Goal: Task Accomplishment & Management: Manage account settings

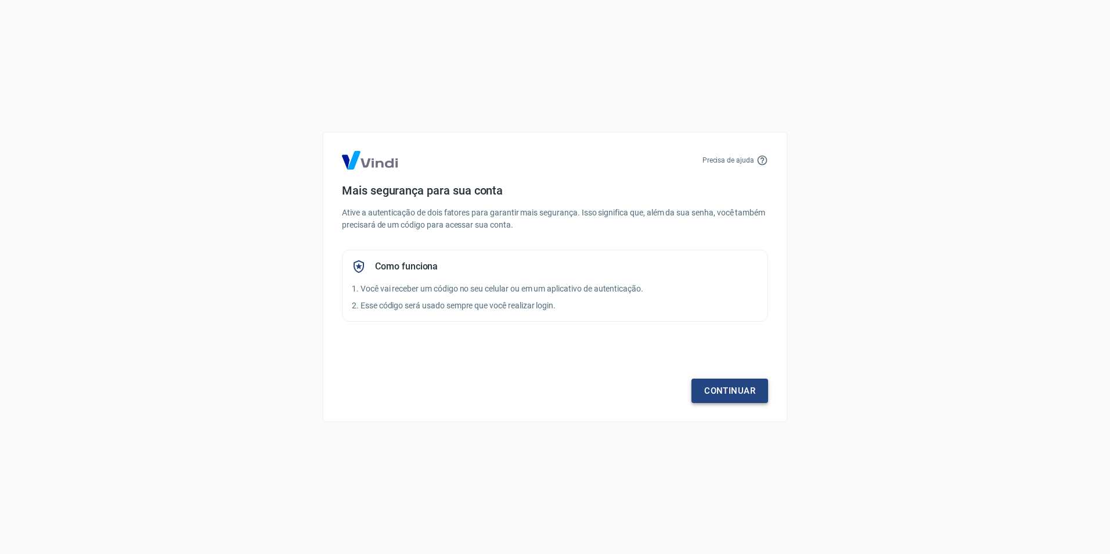
click at [749, 391] on link "Continuar" at bounding box center [729, 390] width 77 height 24
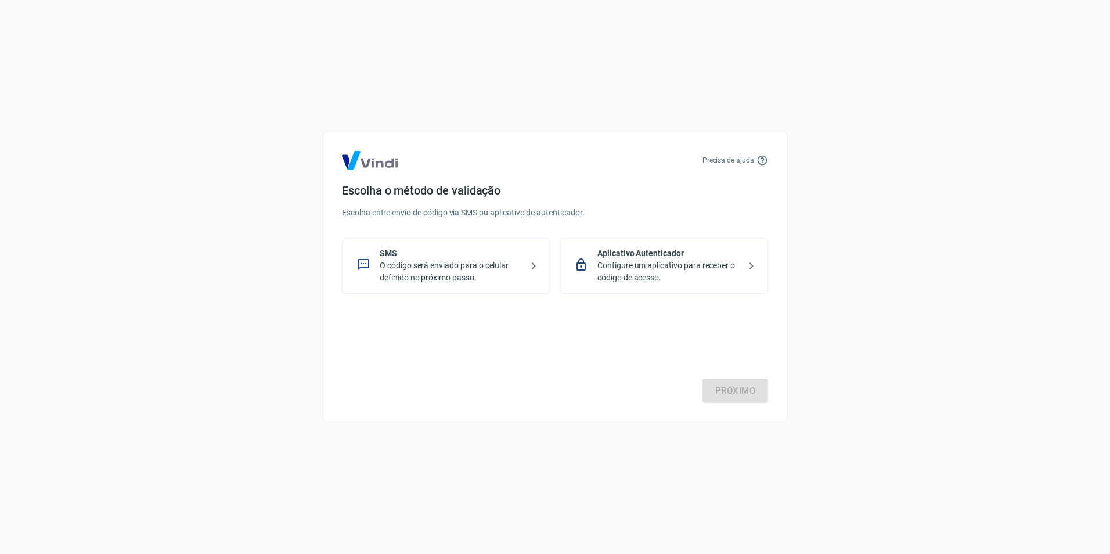
click at [409, 264] on p "O código será enviado para o celular definido no próximo passo." at bounding box center [451, 271] width 142 height 24
click at [744, 392] on link "Próximo" at bounding box center [735, 390] width 66 height 24
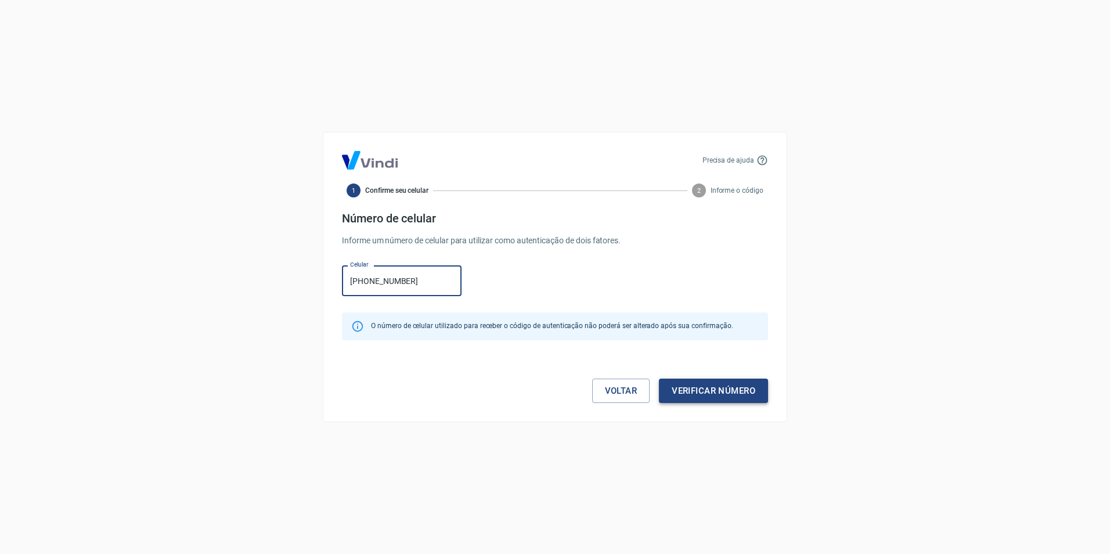
type input "[PHONE_NUMBER]"
click at [719, 392] on button "Verificar número" at bounding box center [713, 390] width 109 height 24
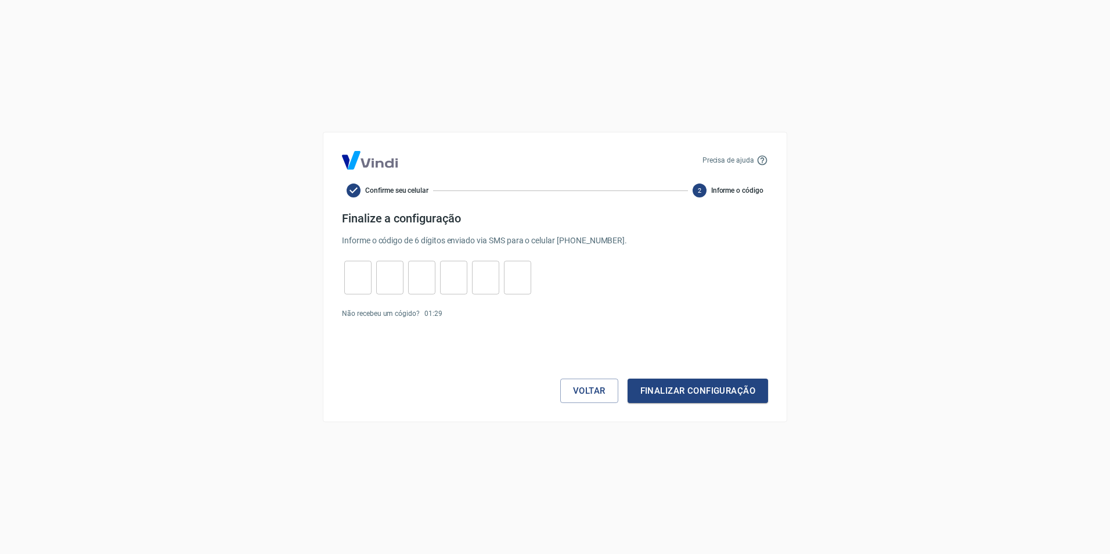
click at [359, 273] on input "tel" at bounding box center [357, 277] width 27 height 25
type input "5"
type input "3"
type input "4"
type input "3"
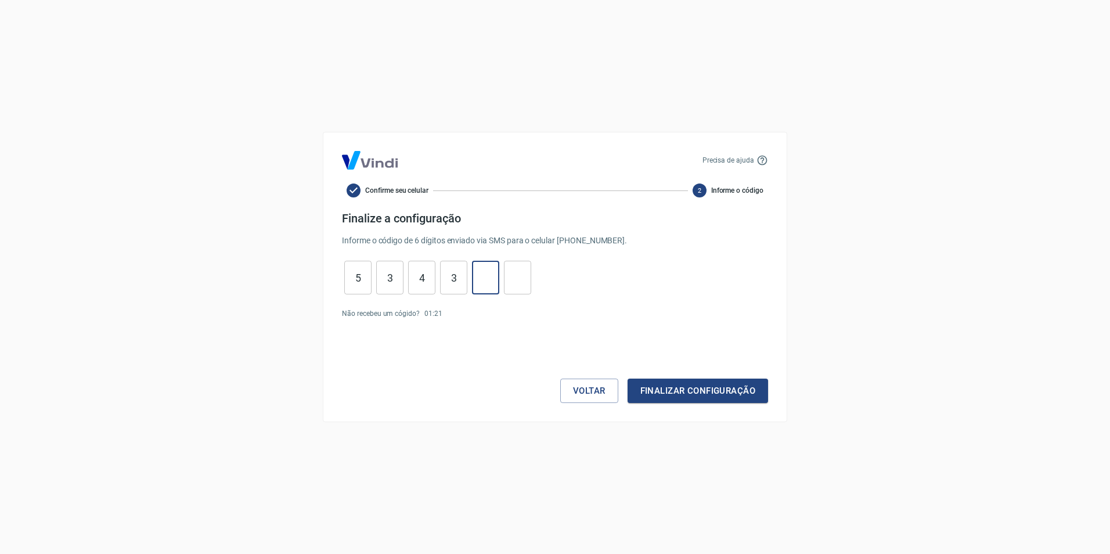
type input "0"
type input "3"
click at [733, 393] on button "Finalizar configuração" at bounding box center [698, 390] width 140 height 24
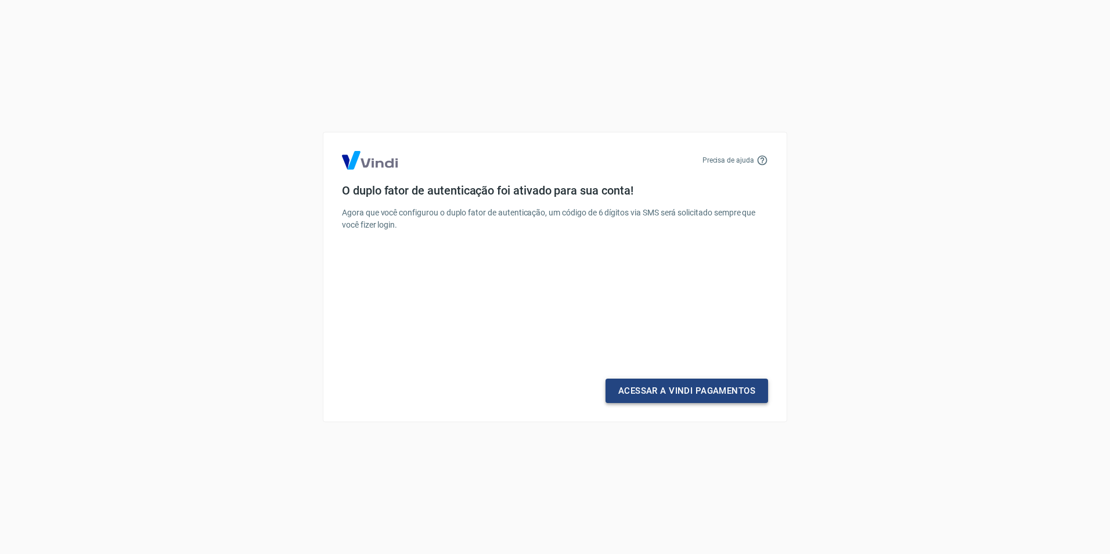
click at [694, 393] on link "Acessar a Vindi Pagamentos" at bounding box center [686, 390] width 163 height 24
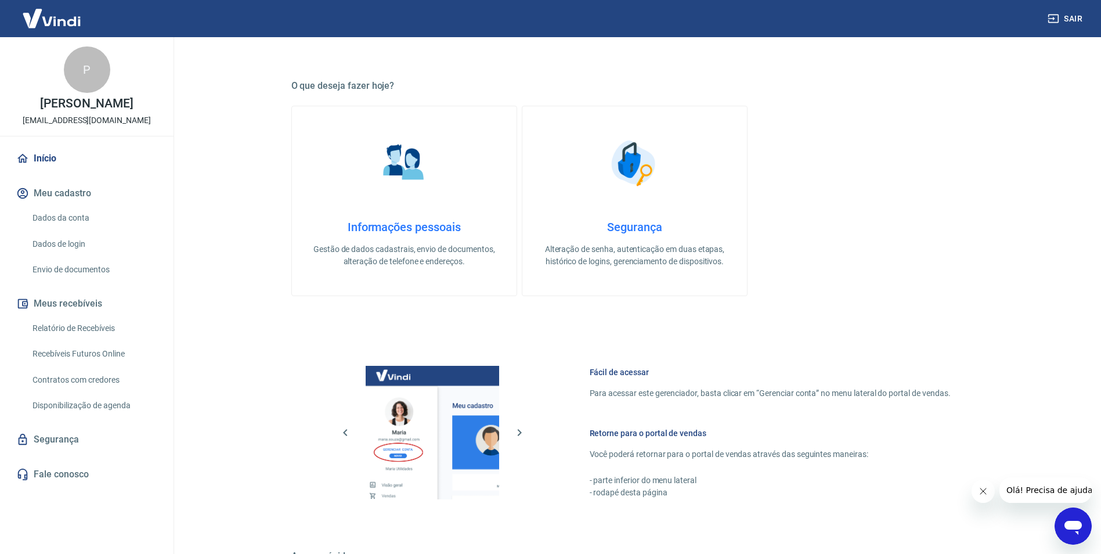
scroll to position [406, 0]
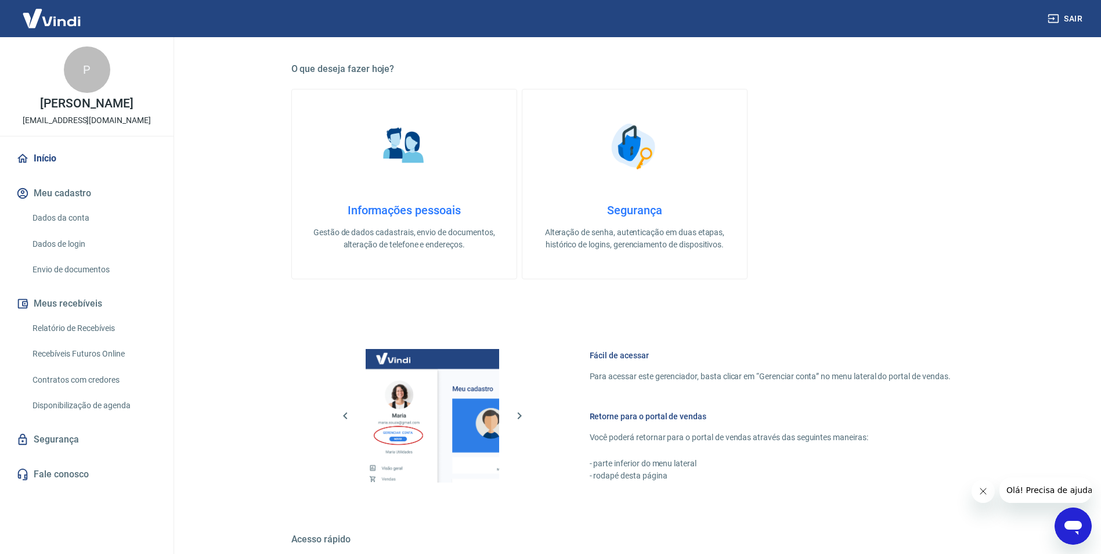
click at [69, 220] on link "Dados da conta" at bounding box center [94, 218] width 132 height 24
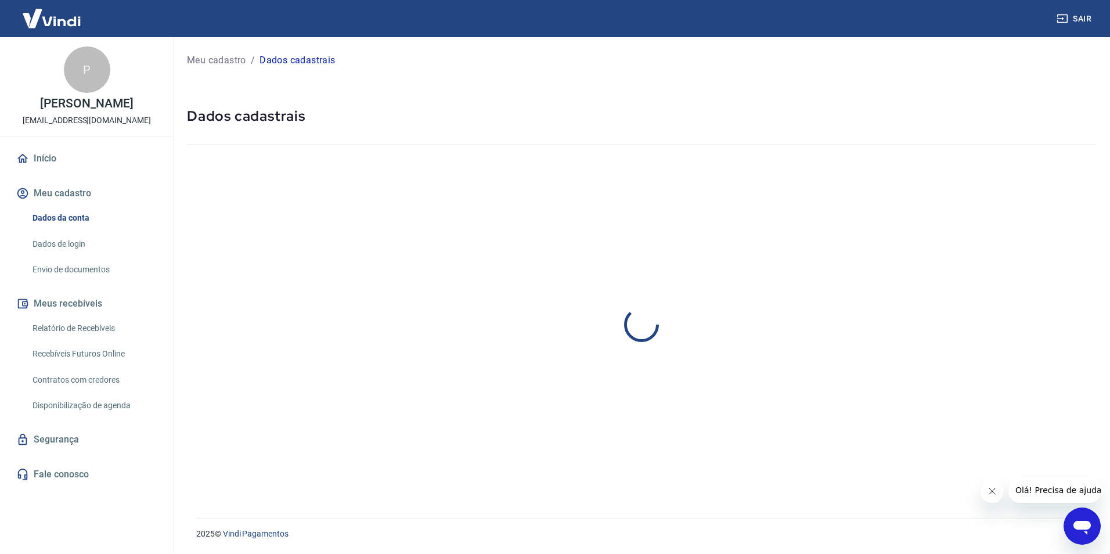
select select "SC"
select select "business"
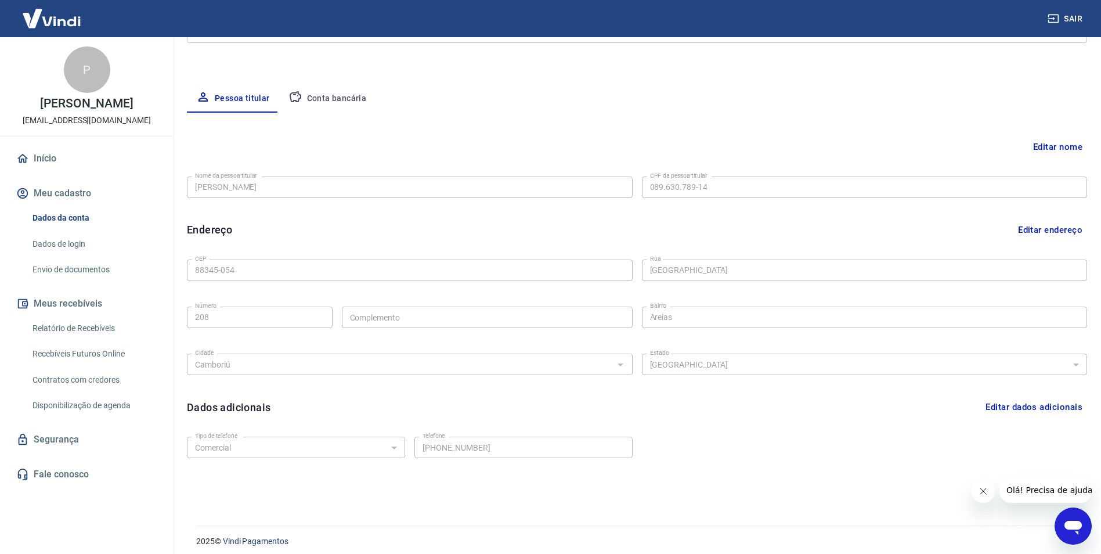
scroll to position [189, 0]
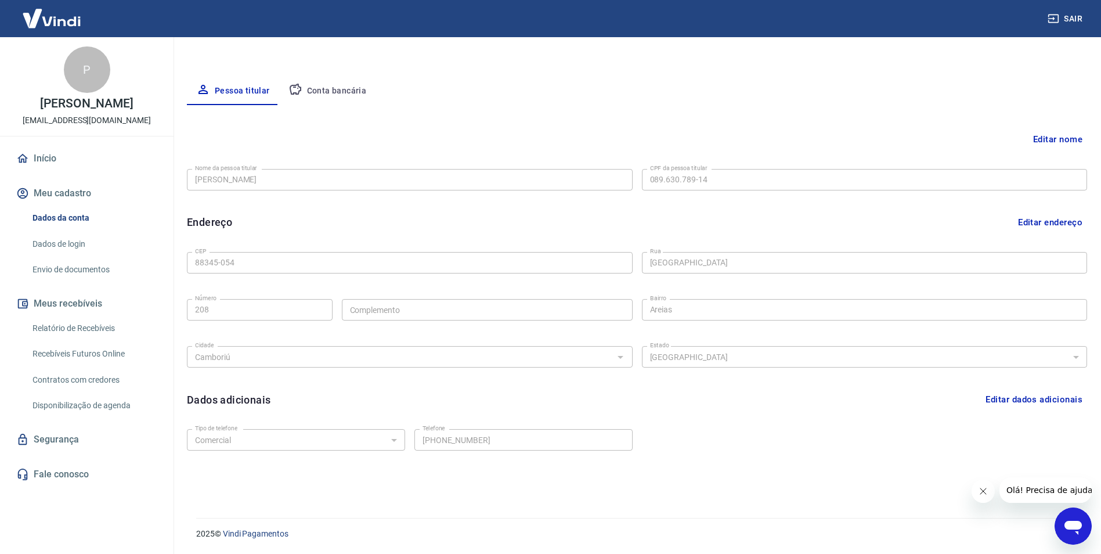
click at [45, 156] on link "Início" at bounding box center [87, 159] width 146 height 26
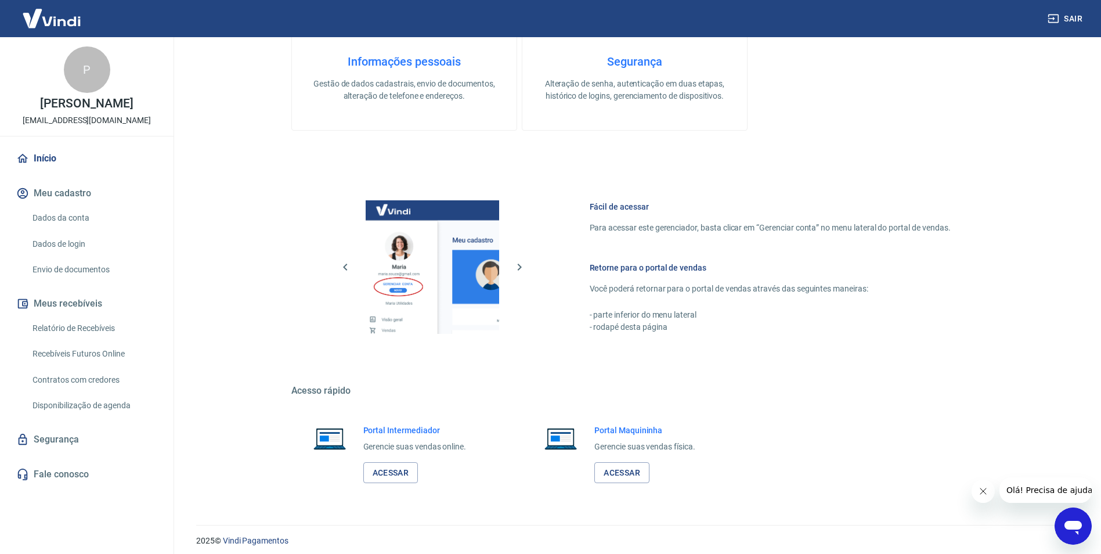
scroll to position [562, 0]
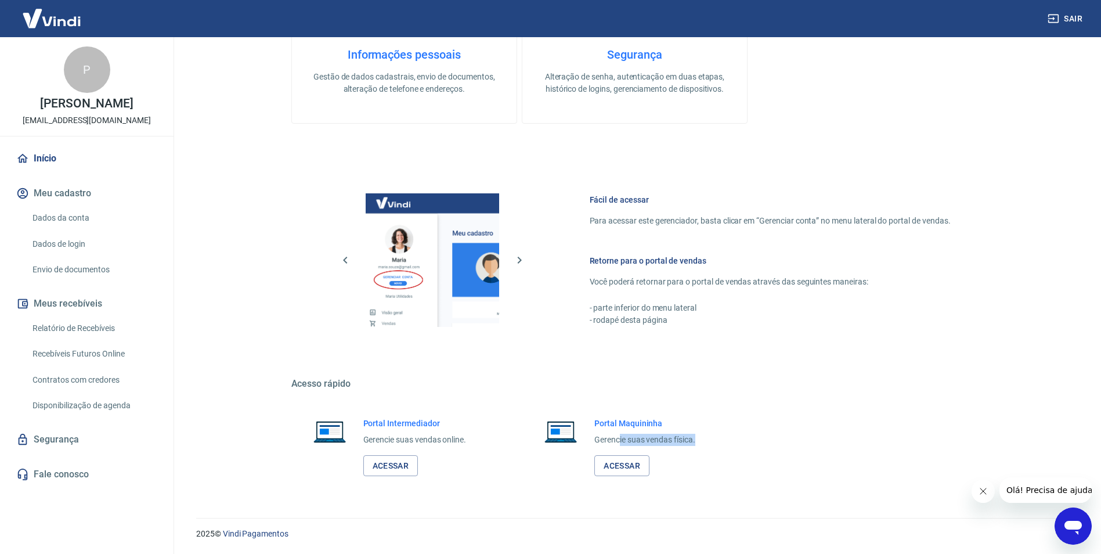
drag, startPoint x: 618, startPoint y: 442, endPoint x: 711, endPoint y: 440, distance: 92.3
click at [711, 440] on div "Portal Maquininha Gerencie suas vendas física. Acessar" at bounding box center [634, 446] width 225 height 87
drag, startPoint x: 711, startPoint y: 440, endPoint x: 724, endPoint y: 442, distance: 14.1
click at [724, 442] on div "Portal Maquininha Gerencie suas vendas física. Acessar" at bounding box center [634, 446] width 225 height 87
click at [399, 467] on link "Acessar" at bounding box center [390, 465] width 55 height 21
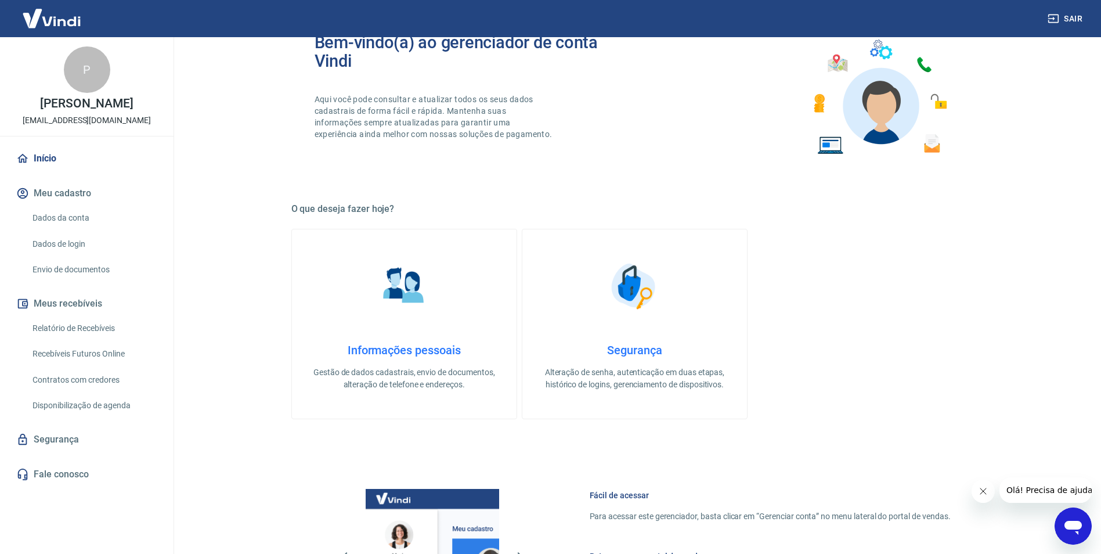
scroll to position [156, 0]
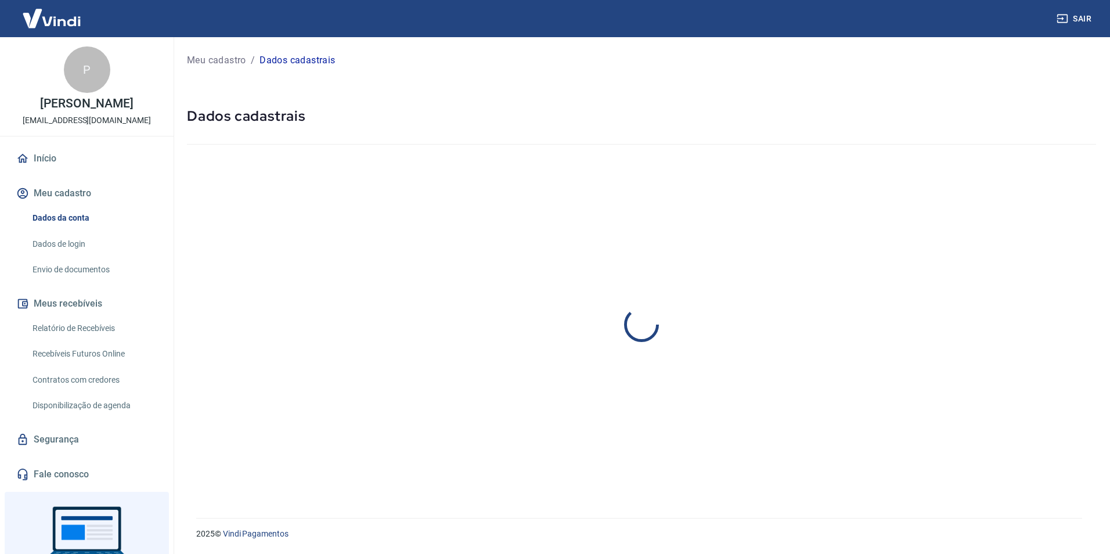
select select "SC"
select select "business"
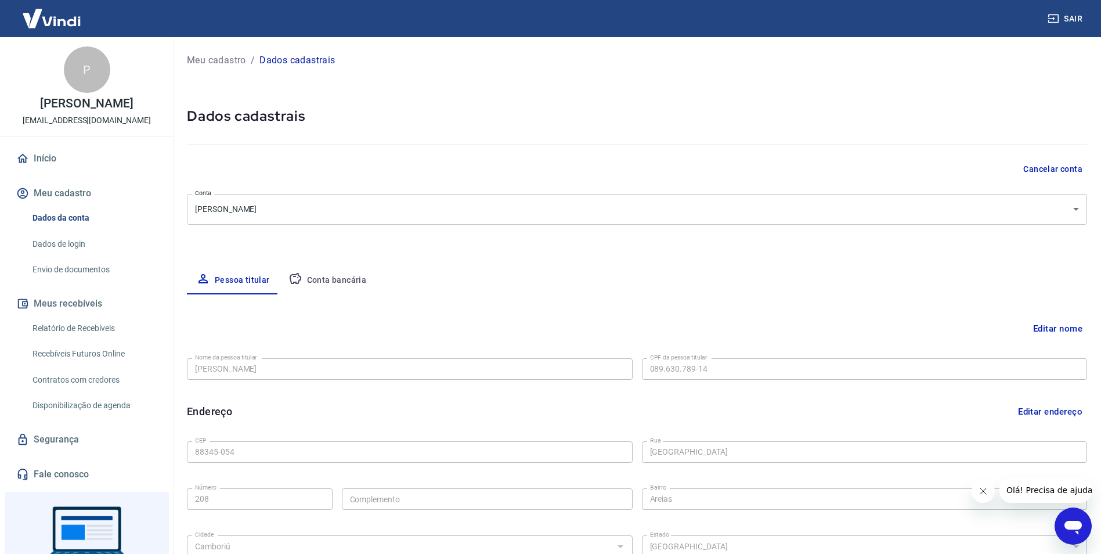
click at [327, 282] on button "Conta bancária" at bounding box center [327, 280] width 97 height 28
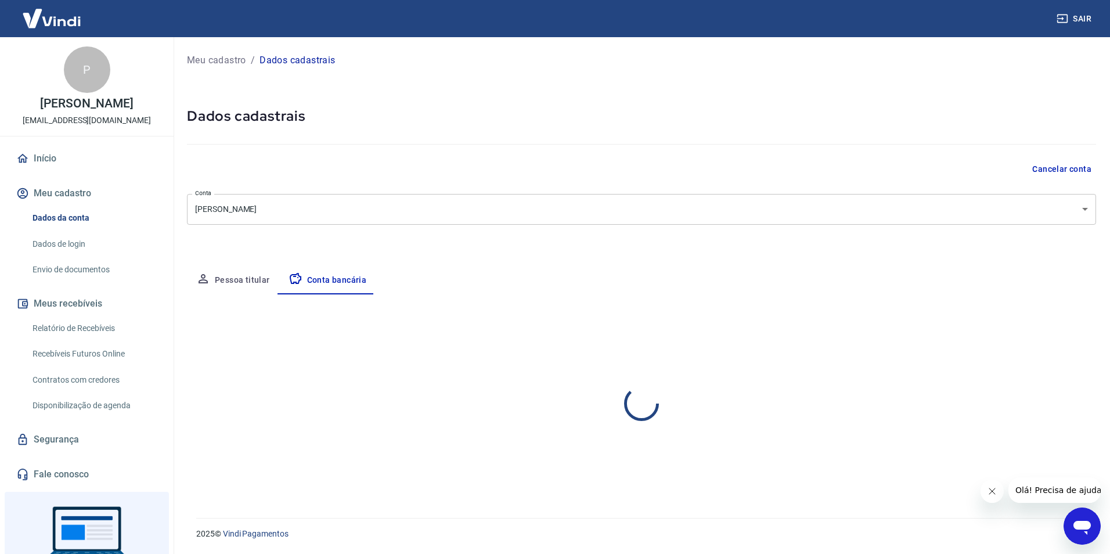
select select "1"
click at [80, 271] on link "Envio de documentos" at bounding box center [94, 270] width 132 height 24
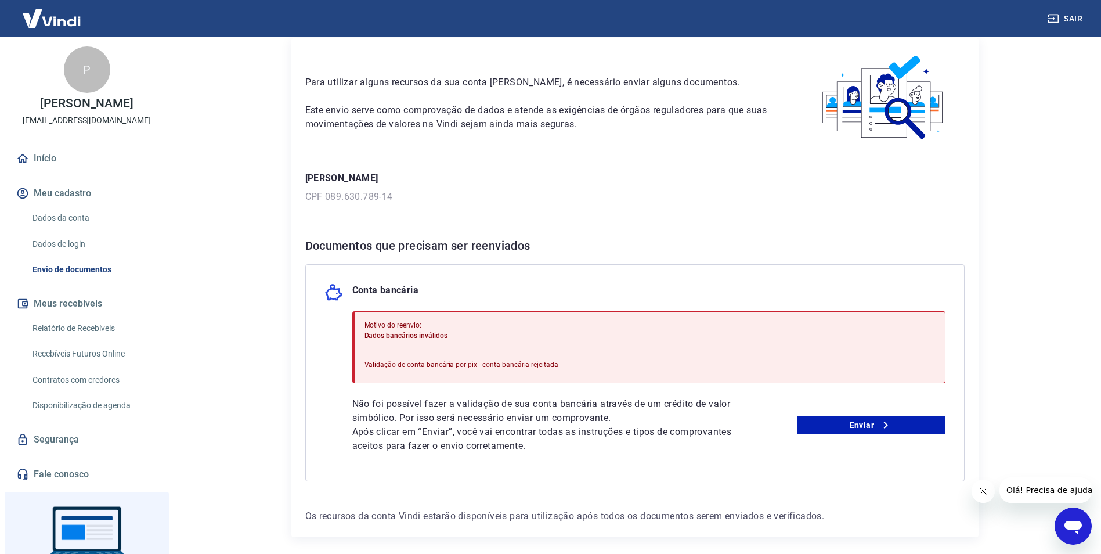
scroll to position [92, 0]
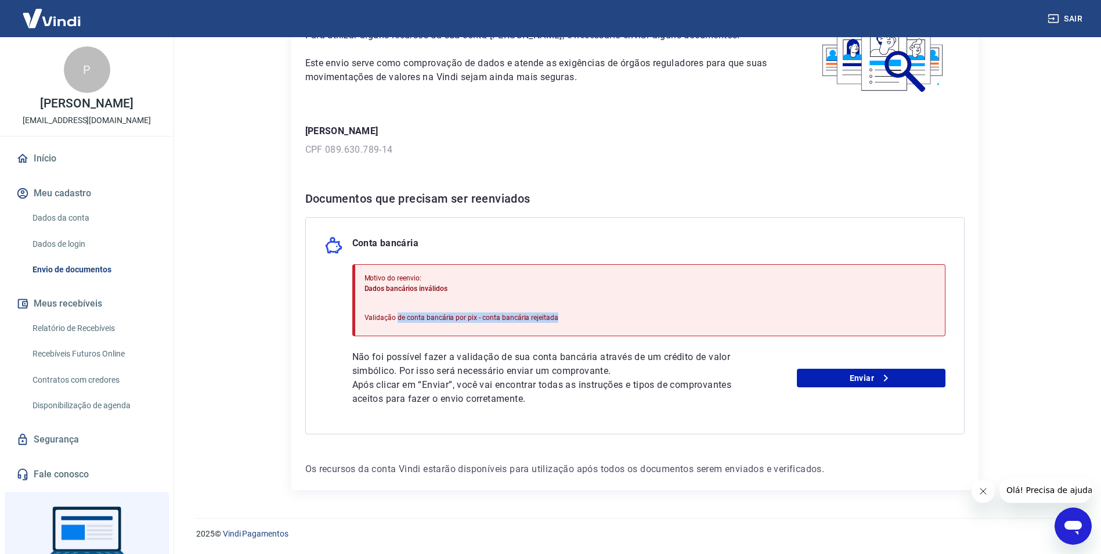
drag, startPoint x: 396, startPoint y: 318, endPoint x: 586, endPoint y: 315, distance: 189.8
click at [586, 315] on div "Motivo do reenvio: Dados bancários inválidos Validação de conta bancária por pi…" at bounding box center [648, 300] width 593 height 72
click at [872, 384] on link "Enviar" at bounding box center [871, 378] width 149 height 19
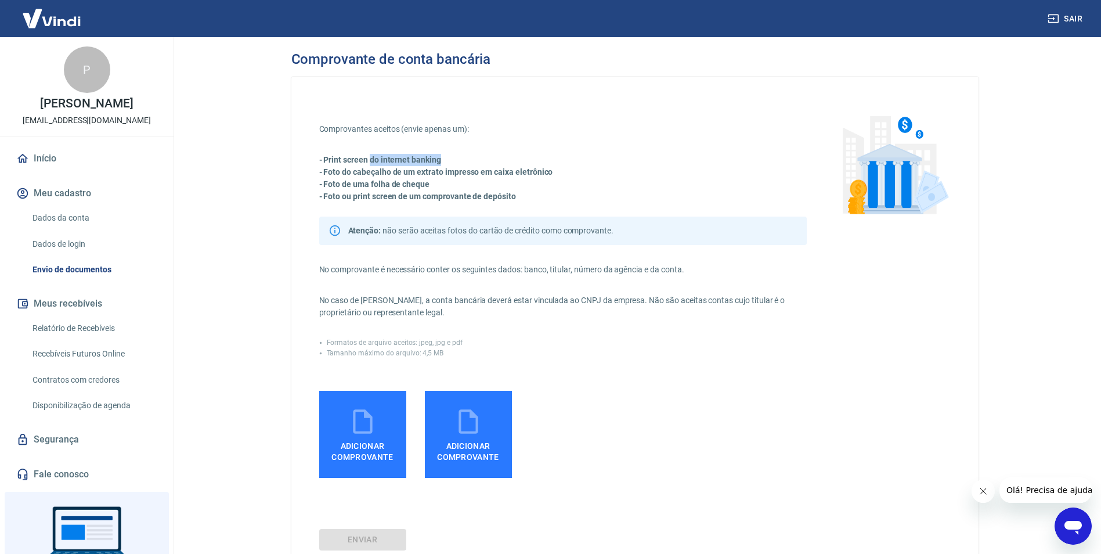
drag, startPoint x: 372, startPoint y: 160, endPoint x: 453, endPoint y: 158, distance: 80.7
click at [453, 158] on p "- Print screen do internet banking" at bounding box center [563, 160] width 488 height 12
drag, startPoint x: 327, startPoint y: 168, endPoint x: 537, endPoint y: 171, distance: 209.6
click at [537, 171] on strong "- Foto do cabeçalho de um extrato impresso em caixa eletrônico" at bounding box center [436, 171] width 234 height 9
click at [353, 185] on strong "- Foto de uma folha de cheque" at bounding box center [374, 183] width 111 height 9
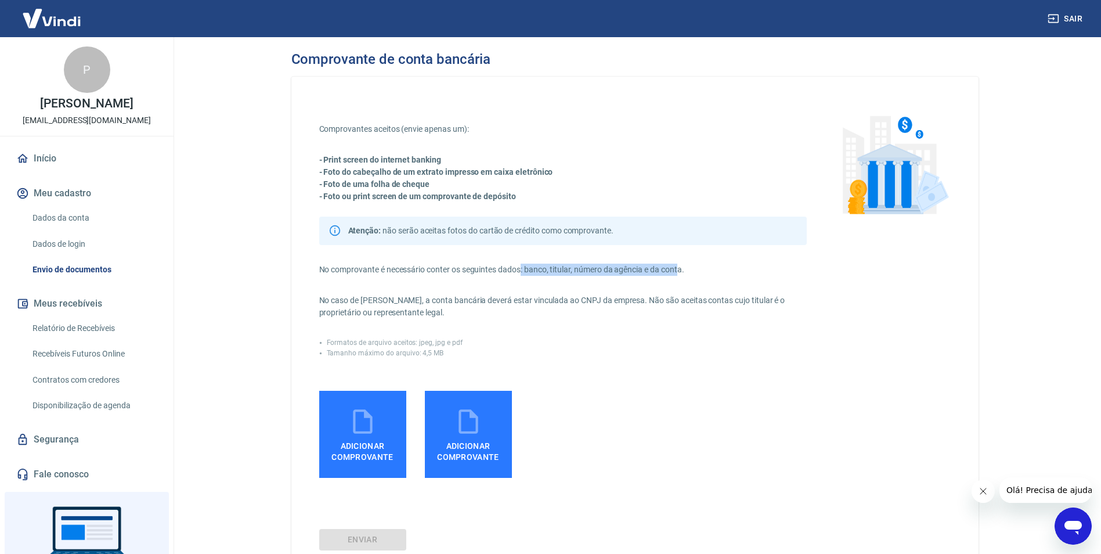
drag, startPoint x: 524, startPoint y: 269, endPoint x: 680, endPoint y: 273, distance: 156.8
click at [680, 273] on p "No comprovante é necessário conter os seguintes dados: banco, titular, número d…" at bounding box center [563, 270] width 488 height 12
click at [405, 312] on p "No caso de Pessoa Jurídica, a conta bancária deverá estar vinculada ao CNPJ da …" at bounding box center [563, 306] width 488 height 24
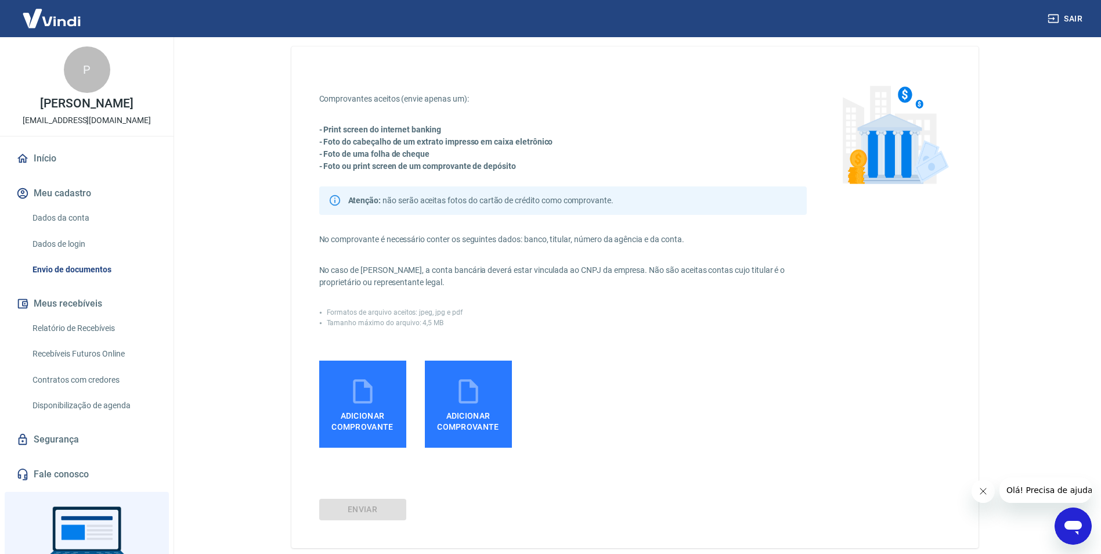
scroll to position [58, 0]
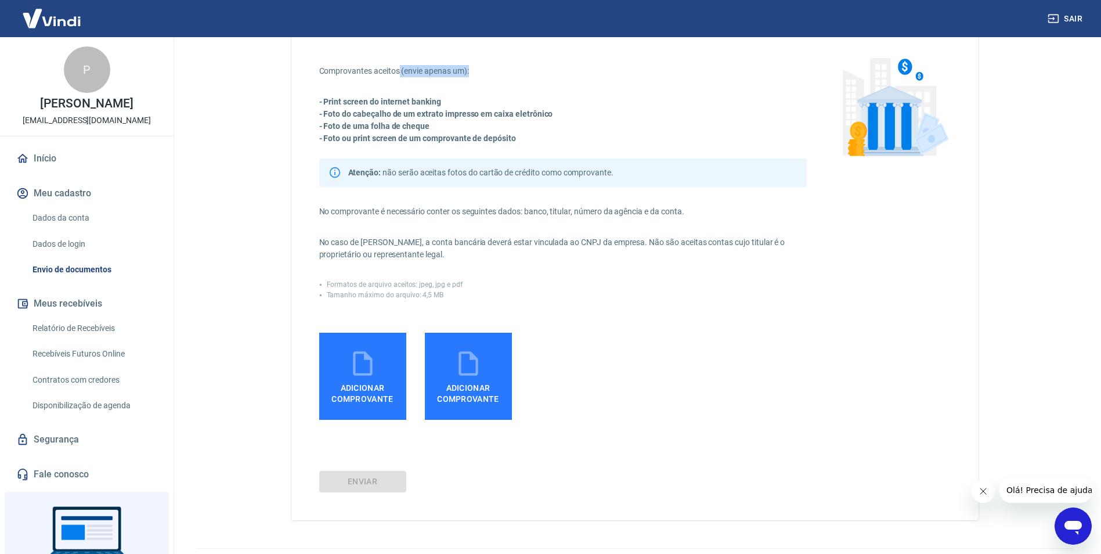
drag, startPoint x: 400, startPoint y: 73, endPoint x: 469, endPoint y: 67, distance: 69.3
click at [469, 67] on p "Comprovantes aceitos (envie apenas um):" at bounding box center [563, 71] width 488 height 12
click at [366, 106] on strong "- Print screen do internet banking" at bounding box center [380, 101] width 122 height 9
click at [369, 367] on icon at bounding box center [362, 363] width 29 height 29
click at [0, 0] on input "Adicionar comprovante" at bounding box center [0, 0] width 0 height 0
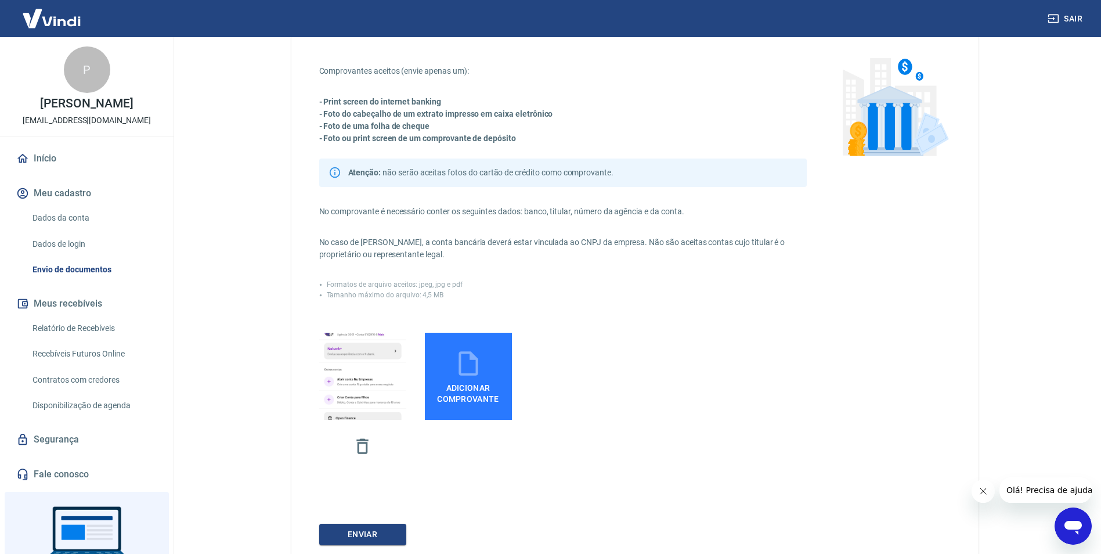
click at [484, 367] on label "Adicionar comprovante" at bounding box center [468, 376] width 87 height 87
click at [0, 0] on input "Adicionar comprovante" at bounding box center [0, 0] width 0 height 0
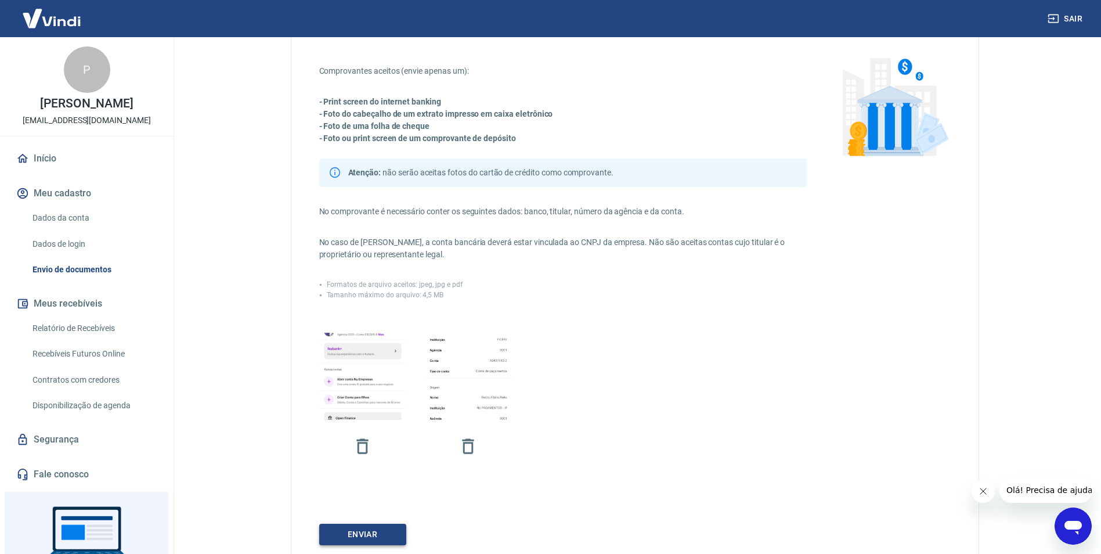
click at [369, 533] on button "ENVIAR" at bounding box center [362, 534] width 87 height 21
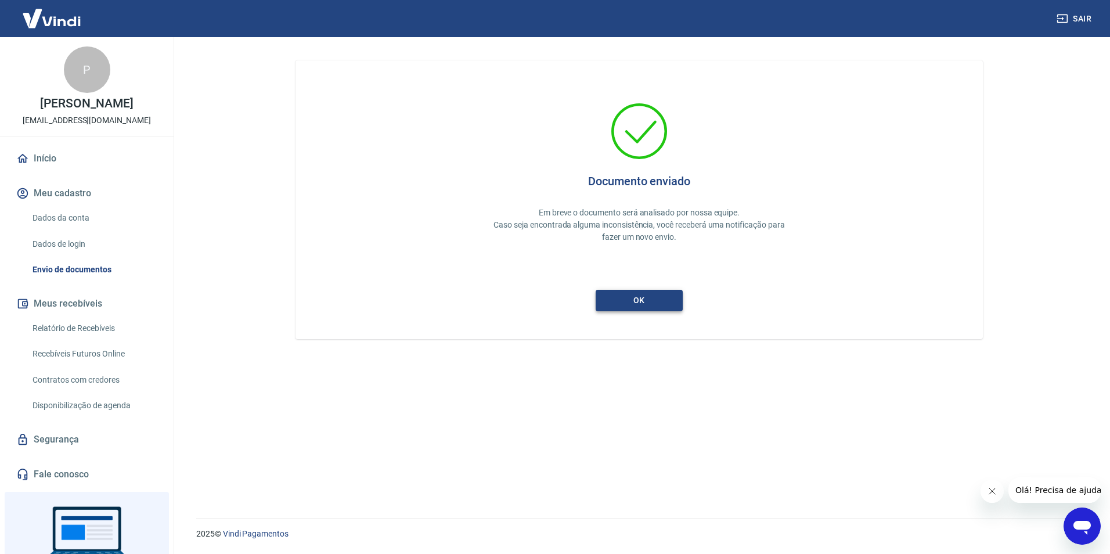
click at [651, 306] on button "ok" at bounding box center [639, 300] width 87 height 21
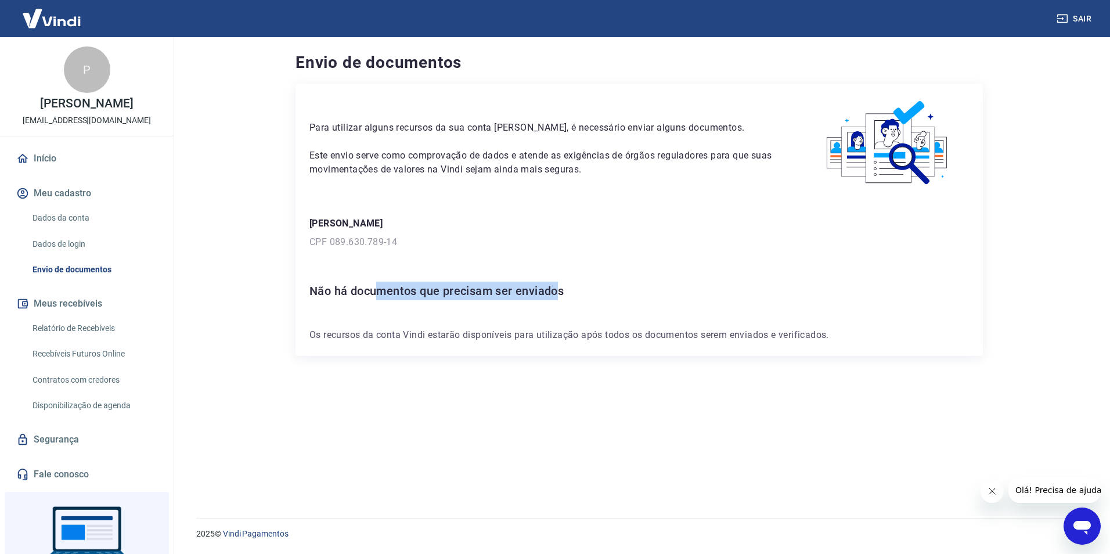
drag, startPoint x: 378, startPoint y: 290, endPoint x: 560, endPoint y: 289, distance: 181.1
click at [560, 289] on h6 "Não há documentos que precisam ser enviados" at bounding box center [638, 291] width 659 height 19
drag, startPoint x: 560, startPoint y: 289, endPoint x: 580, endPoint y: 294, distance: 20.8
click at [565, 288] on h6 "Não há documentos que precisam ser enviados" at bounding box center [638, 291] width 659 height 19
click at [997, 494] on button "Fechar mensagem da empresa" at bounding box center [991, 491] width 23 height 23
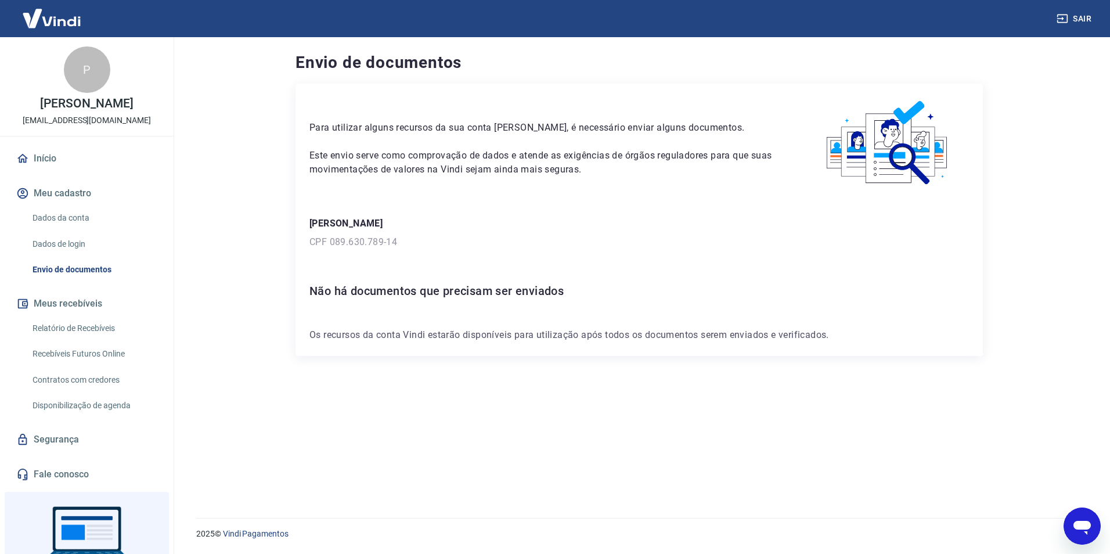
click at [55, 268] on link "Envio de documentos" at bounding box center [94, 270] width 132 height 24
click at [59, 192] on button "Meu cadastro" at bounding box center [87, 194] width 146 height 26
click at [57, 218] on link "Dados da conta" at bounding box center [94, 218] width 132 height 24
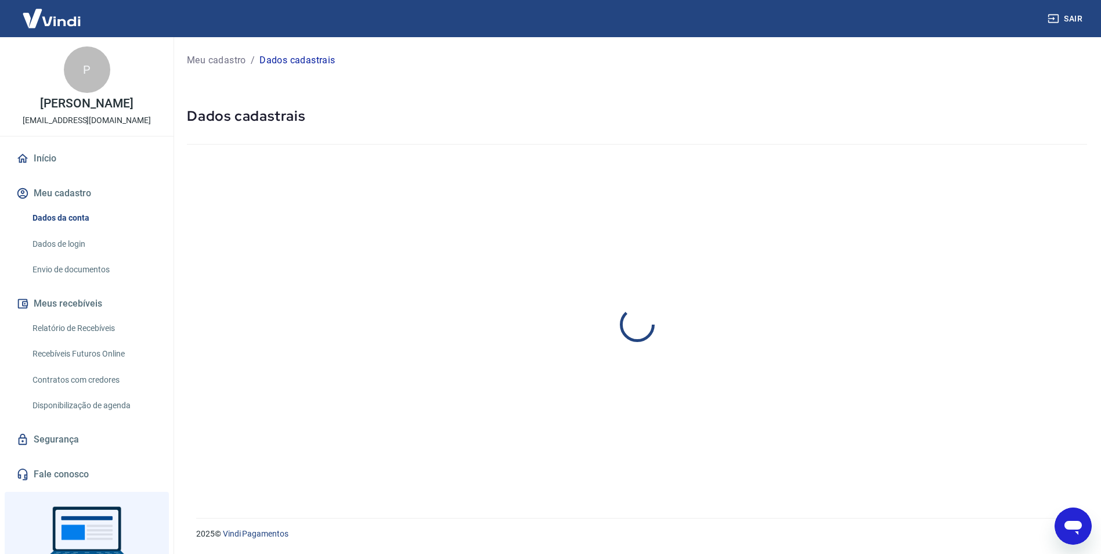
select select "SC"
select select "business"
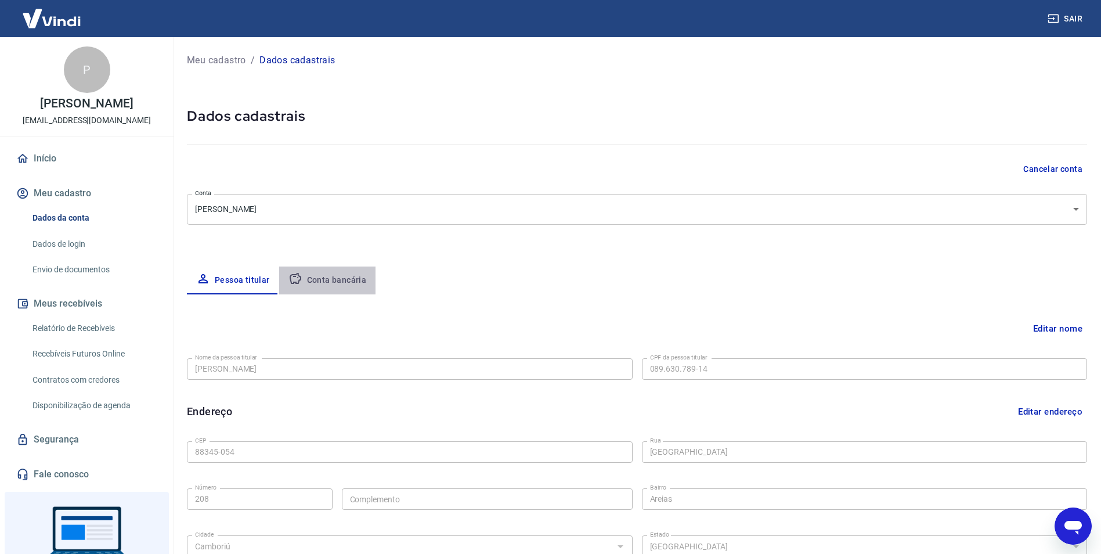
click at [360, 274] on button "Conta bancária" at bounding box center [327, 280] width 97 height 28
select select "1"
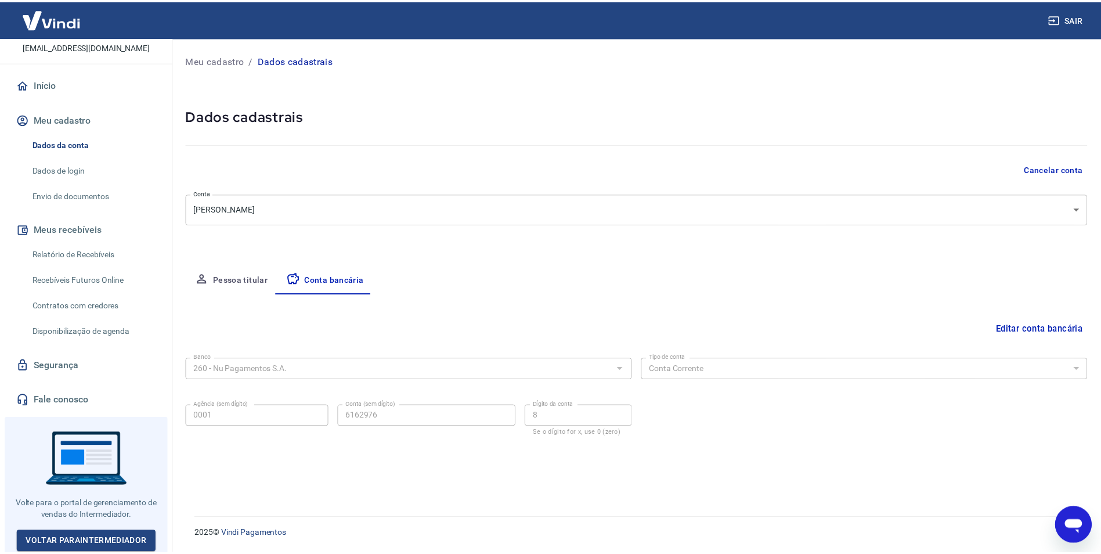
scroll to position [16, 0]
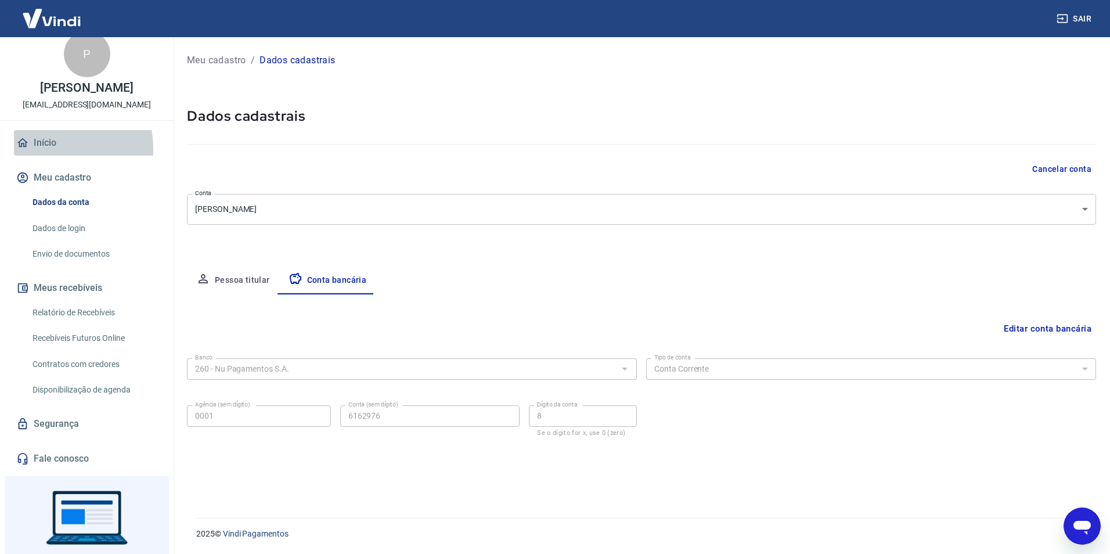
click at [45, 149] on link "Início" at bounding box center [87, 143] width 146 height 26
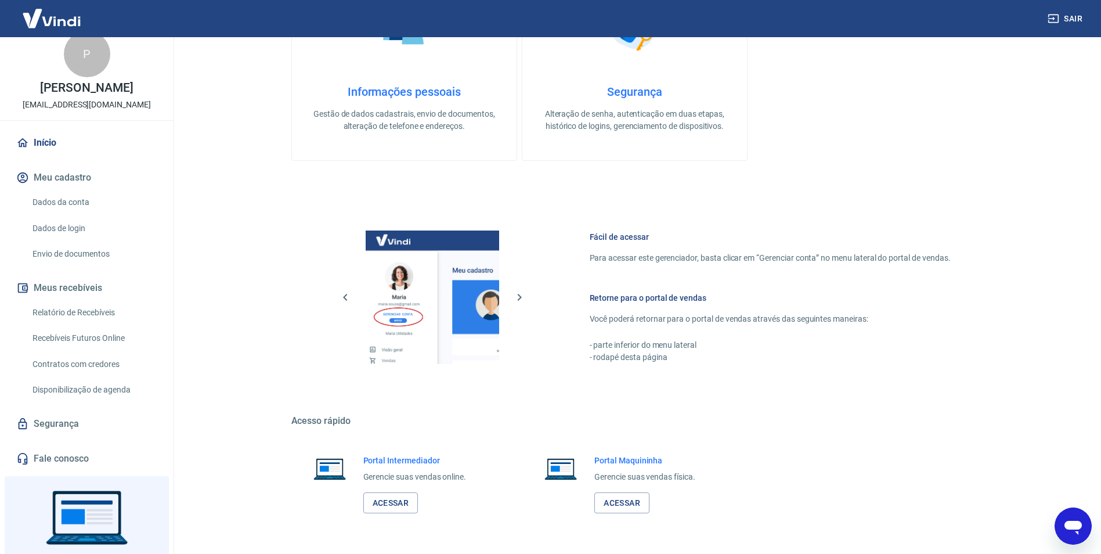
scroll to position [471, 0]
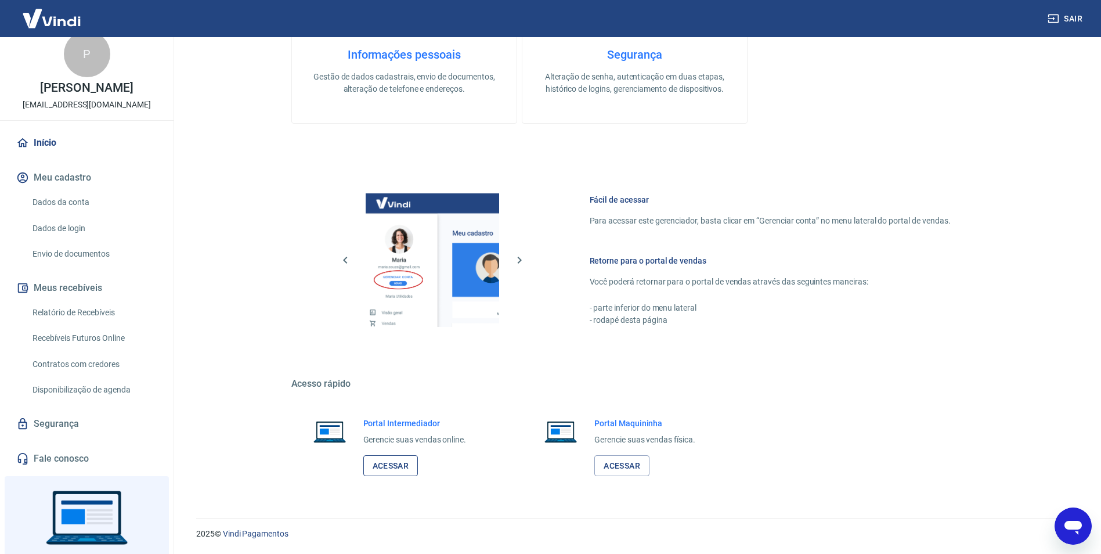
click at [385, 466] on link "Acessar" at bounding box center [390, 465] width 55 height 21
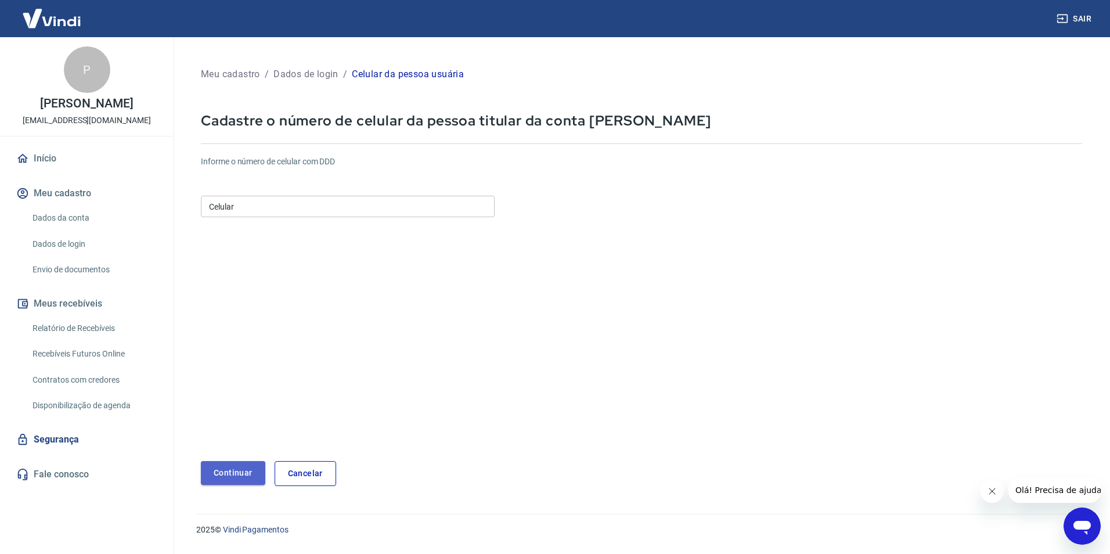
click at [253, 474] on button "Continuar" at bounding box center [233, 473] width 64 height 24
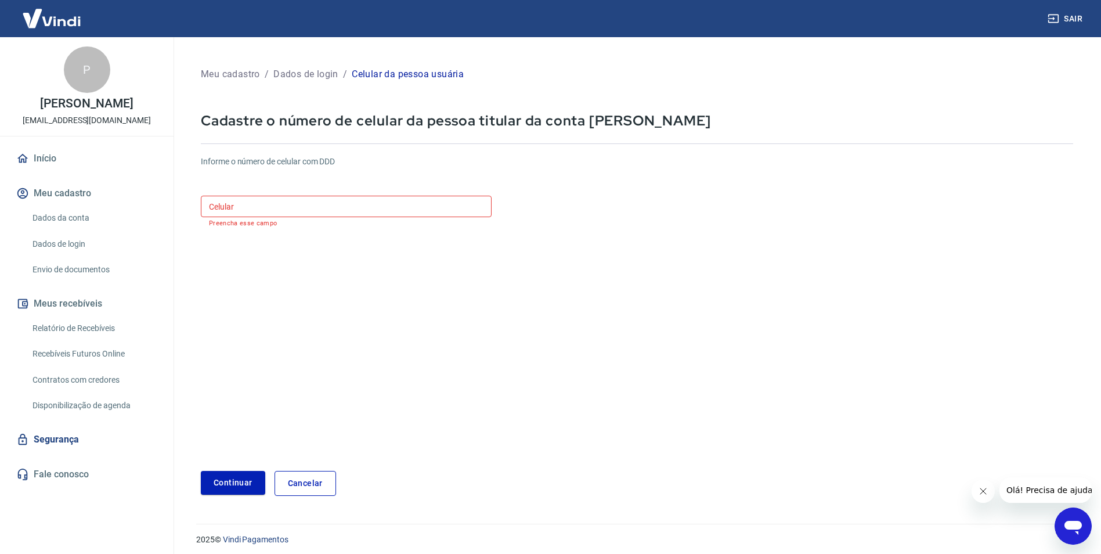
click at [265, 204] on input "Celular" at bounding box center [346, 206] width 291 height 21
type input "[PHONE_NUMBER]"
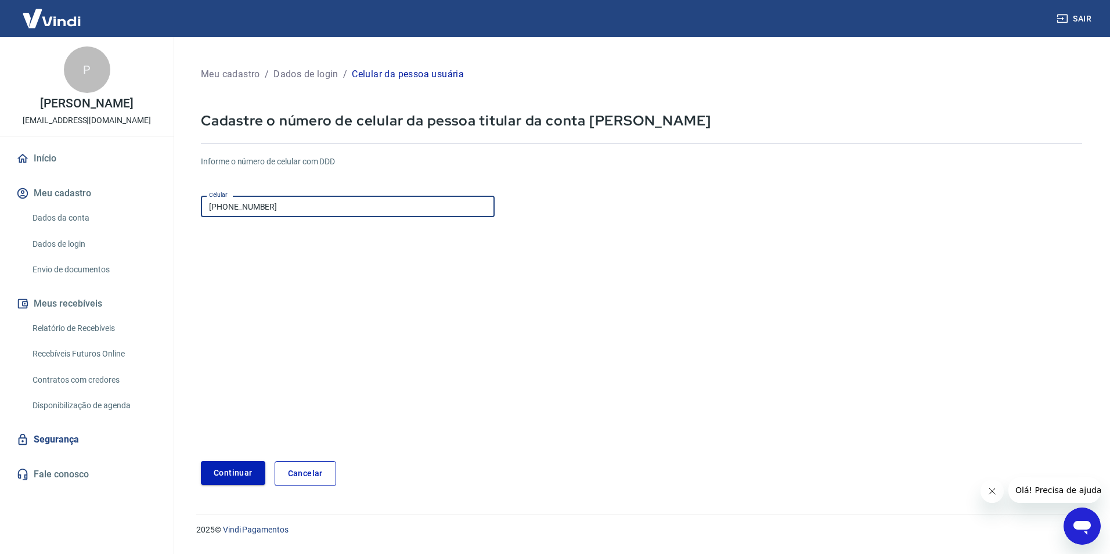
click at [247, 472] on button "Continuar" at bounding box center [233, 473] width 64 height 24
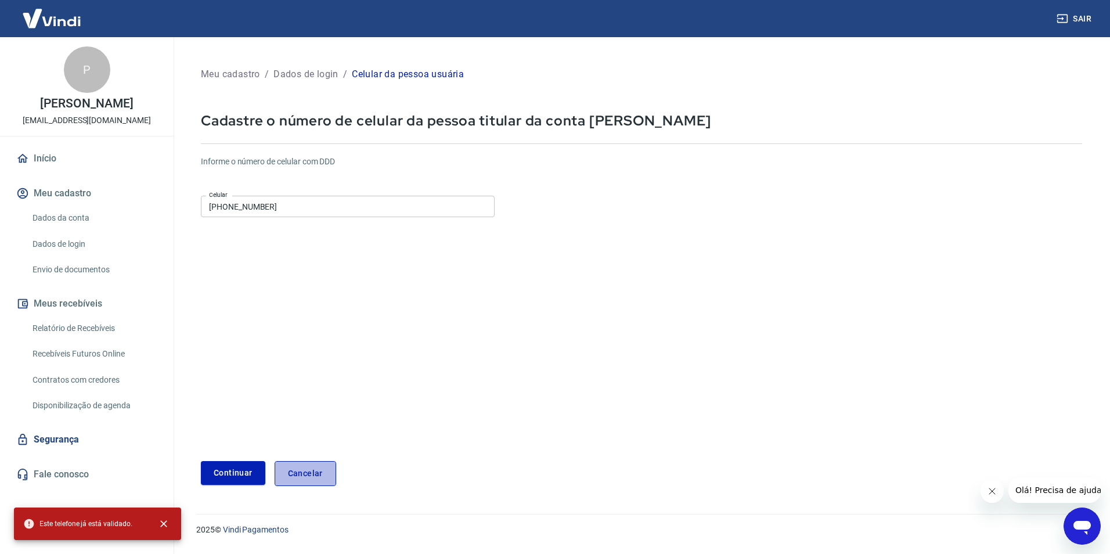
click at [319, 473] on link "Cancelar" at bounding box center [306, 473] width 62 height 25
